Goal: Obtain resource: Download file/media

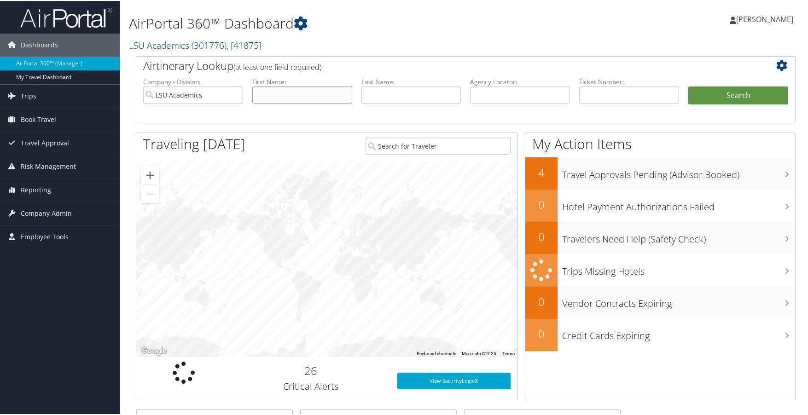
click at [281, 95] on input "text" at bounding box center [302, 94] width 100 height 17
type input "Christian"
type input "Corsten"
click at [688, 86] on button "Search" at bounding box center [738, 95] width 100 height 18
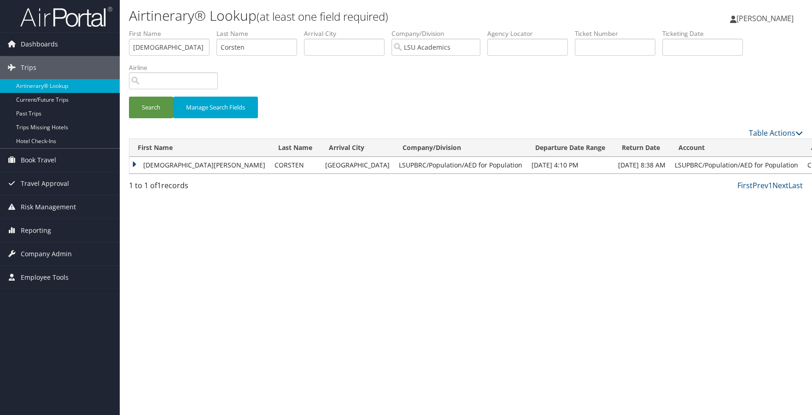
click at [155, 163] on td "CHRISTIAN PEER" at bounding box center [199, 165] width 140 height 17
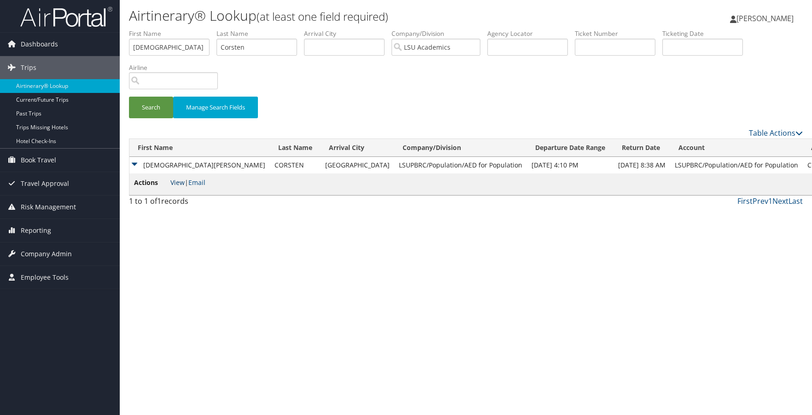
click at [174, 182] on link "View" at bounding box center [177, 182] width 14 height 9
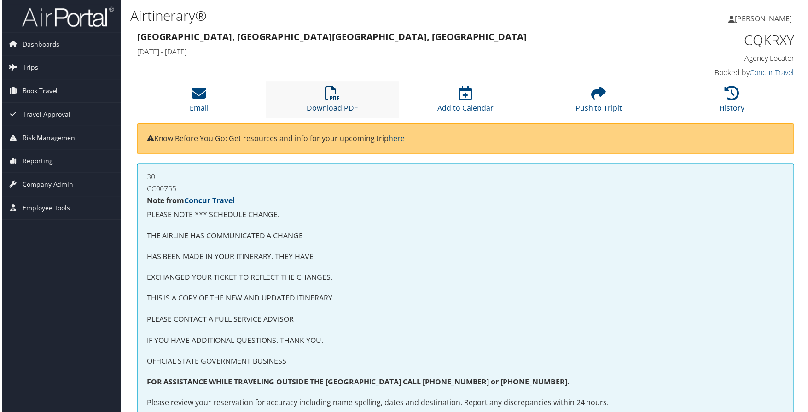
click at [333, 104] on link "Download PDF" at bounding box center [331, 102] width 51 height 22
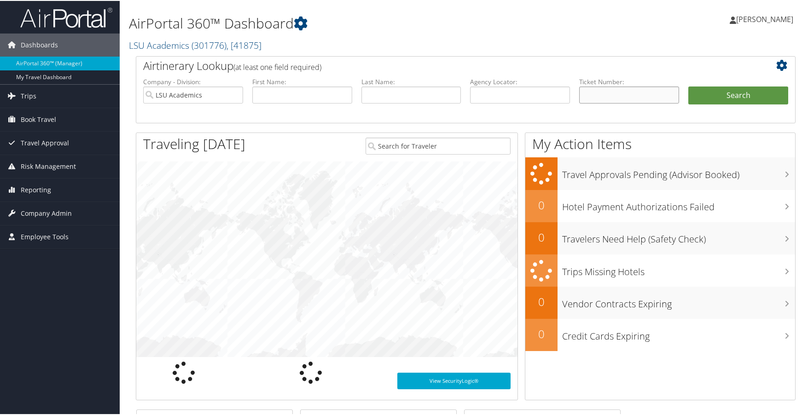
click at [618, 91] on input "text" at bounding box center [629, 94] width 100 height 17
paste input "CQKRXY"
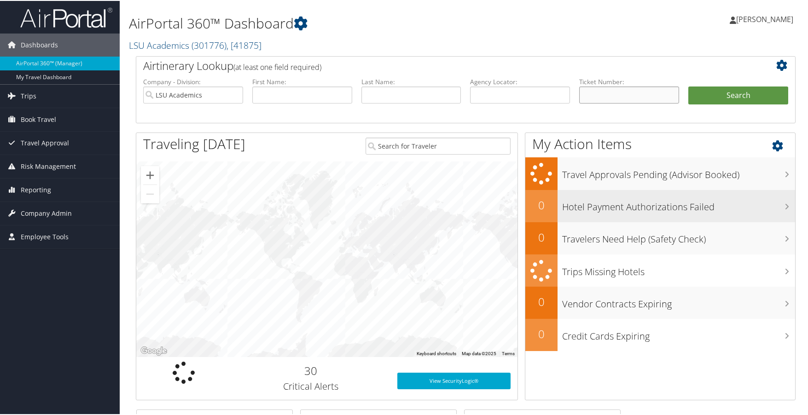
type input "CQKRXY"
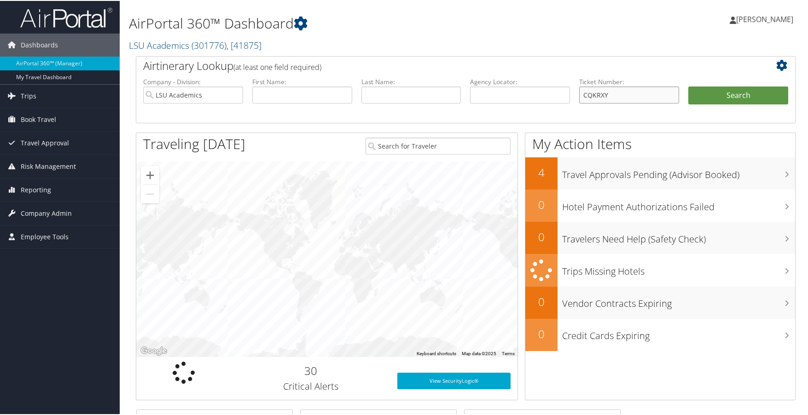
drag, startPoint x: 639, startPoint y: 94, endPoint x: 338, endPoint y: 87, distance: 300.8
click at [581, 85] on li "Ticket Number: CQKRXY" at bounding box center [629, 97] width 109 height 43
click at [523, 97] on input "text" at bounding box center [520, 94] width 100 height 17
paste input "CQKRXY"
type input "CQKRXY"
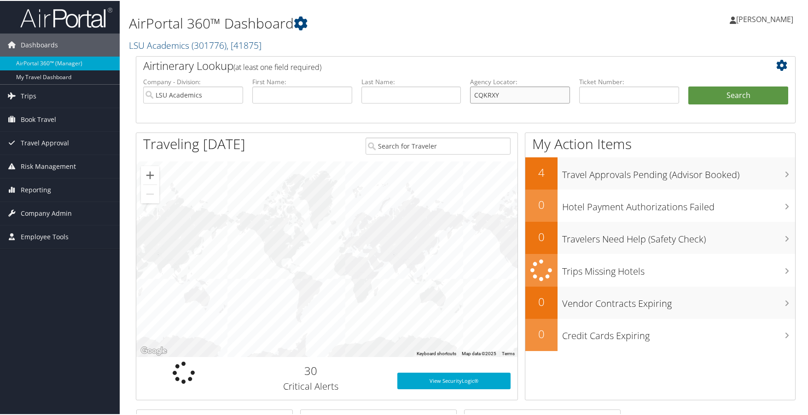
click at [688, 86] on button "Search" at bounding box center [738, 95] width 100 height 18
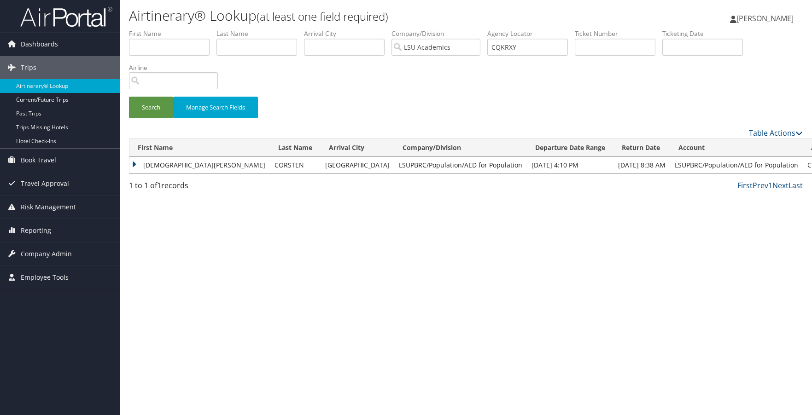
click at [173, 166] on td "[DEMOGRAPHIC_DATA][PERSON_NAME]" at bounding box center [199, 165] width 140 height 17
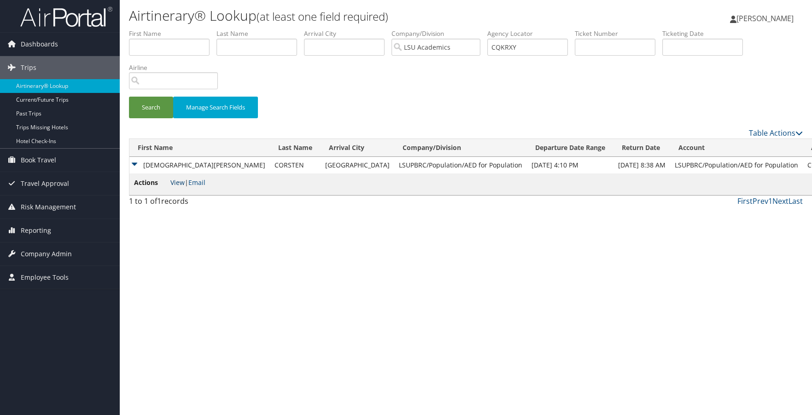
click at [179, 184] on link "View" at bounding box center [177, 182] width 14 height 9
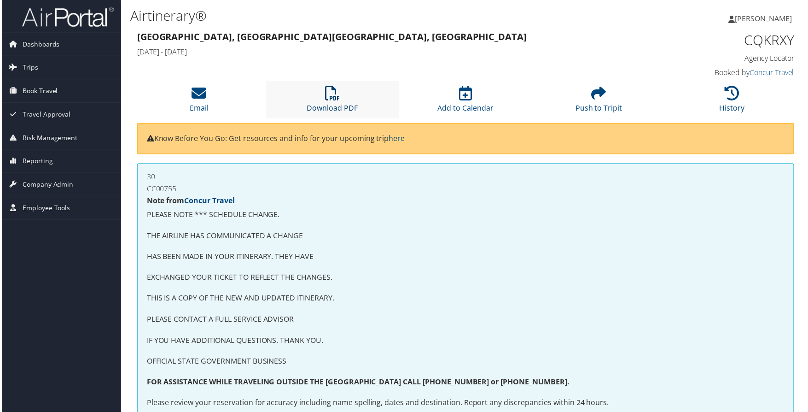
click at [332, 92] on icon at bounding box center [332, 93] width 15 height 15
